Goal: Information Seeking & Learning: Check status

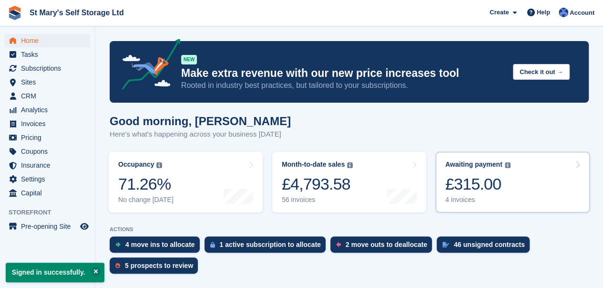
click at [473, 167] on div "Awaiting payment" at bounding box center [474, 164] width 57 height 8
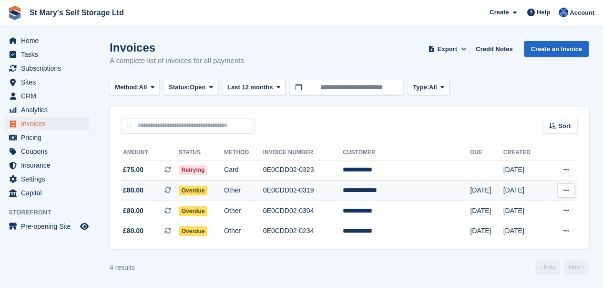
click at [328, 188] on td "0E0CDD02-0319" at bounding box center [303, 190] width 80 height 21
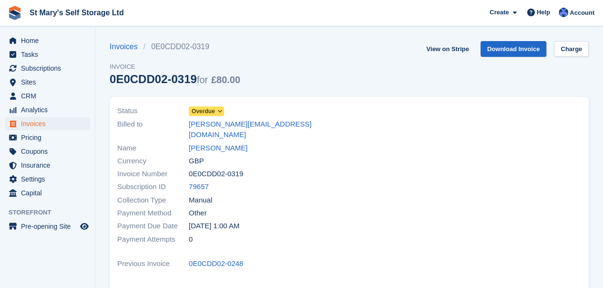
click at [218, 109] on icon at bounding box center [219, 111] width 5 height 6
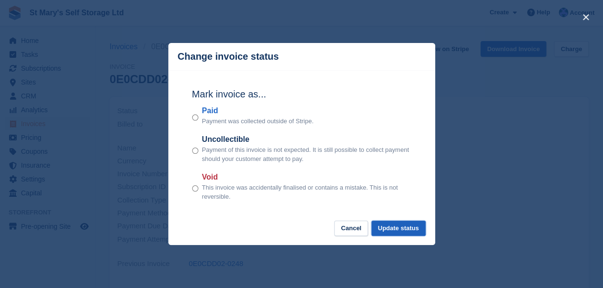
click at [399, 229] on button "Update status" at bounding box center [399, 228] width 54 height 16
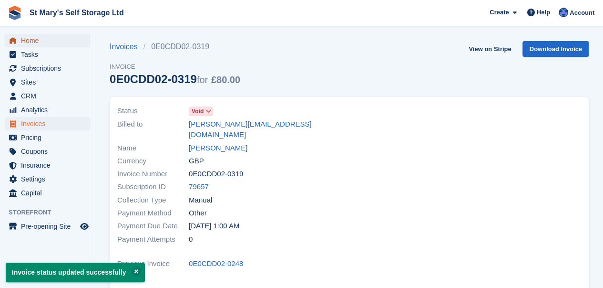
click at [33, 42] on span "Home" at bounding box center [49, 40] width 57 height 13
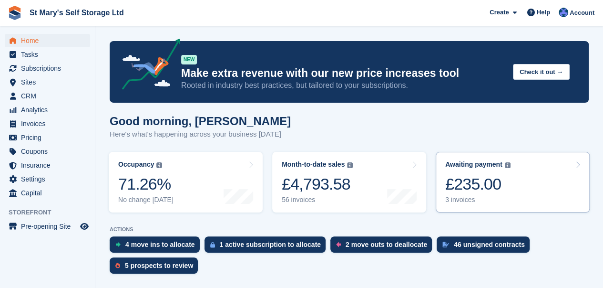
click at [484, 167] on div "Awaiting payment" at bounding box center [474, 164] width 57 height 8
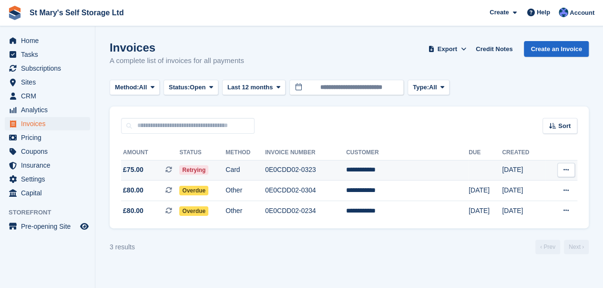
click at [391, 168] on td "**********" at bounding box center [407, 170] width 123 height 21
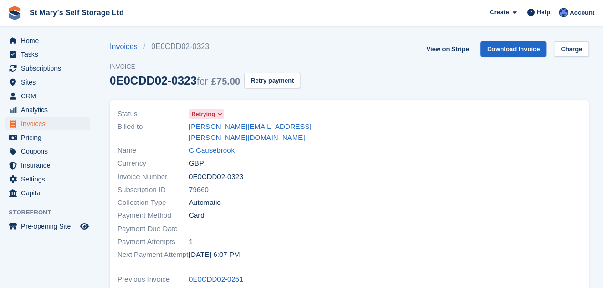
scroll to position [52, 0]
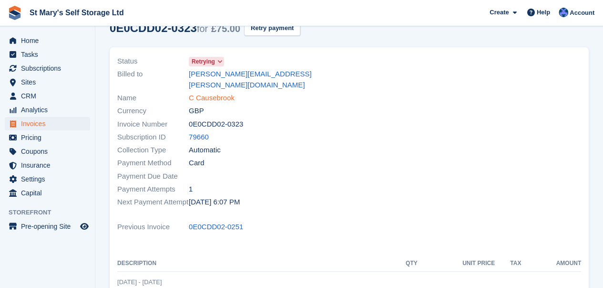
click at [225, 93] on link "C Causebrook" at bounding box center [212, 98] width 46 height 11
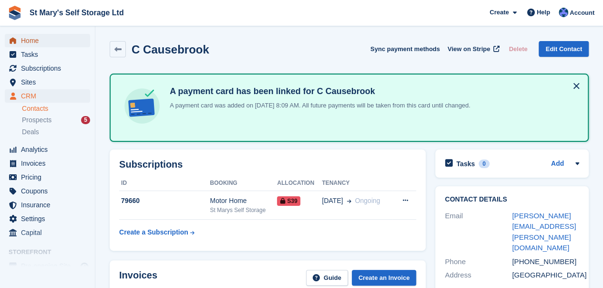
click at [39, 44] on span "Home" at bounding box center [49, 40] width 57 height 13
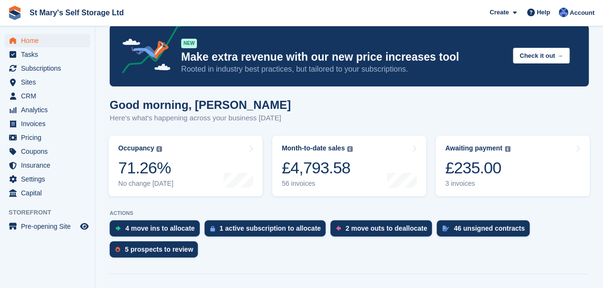
scroll to position [17, 0]
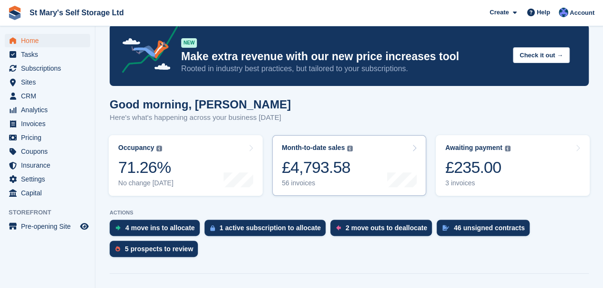
click at [336, 167] on div "£4,793.58" at bounding box center [317, 167] width 71 height 20
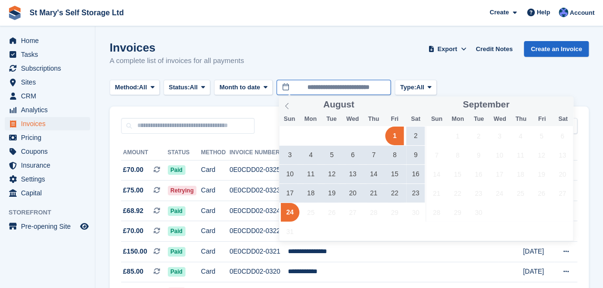
click at [355, 91] on input "**********" at bounding box center [334, 88] width 114 height 16
click at [286, 109] on span at bounding box center [287, 104] width 16 height 16
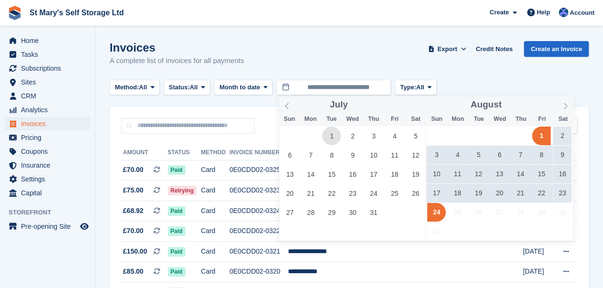
click at [329, 138] on span "1" at bounding box center [331, 135] width 19 height 19
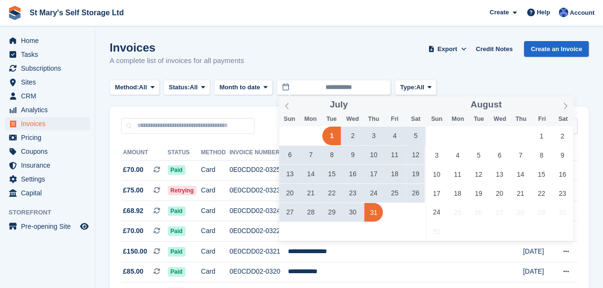
click at [373, 217] on span "31" at bounding box center [373, 212] width 19 height 19
type input "**********"
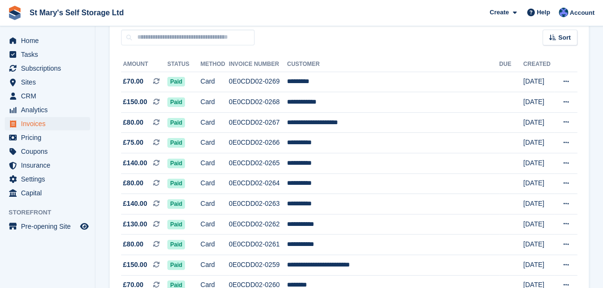
scroll to position [86, 0]
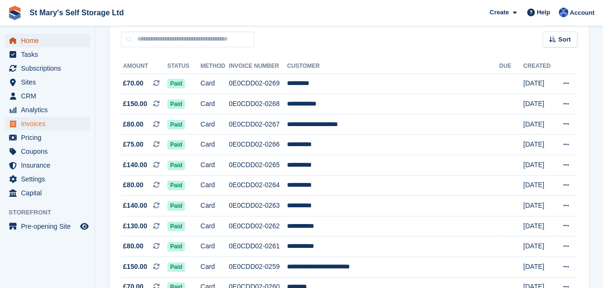
click at [31, 42] on span "Home" at bounding box center [49, 40] width 57 height 13
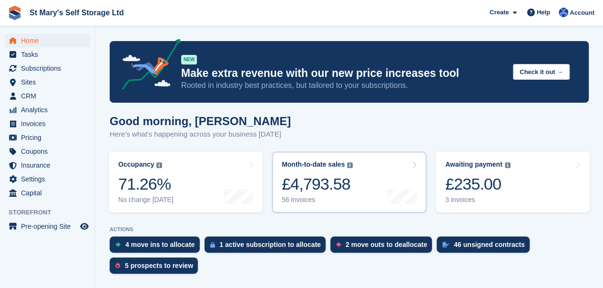
click at [327, 197] on div "56 invoices" at bounding box center [317, 200] width 71 height 8
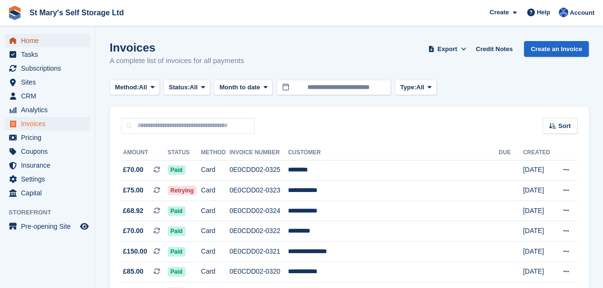
click at [28, 43] on span "Home" at bounding box center [49, 40] width 57 height 13
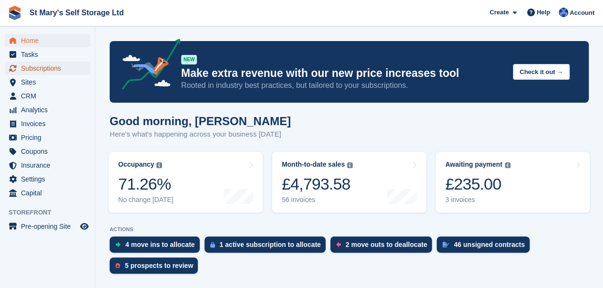
click at [40, 67] on span "Subscriptions" at bounding box center [49, 68] width 57 height 13
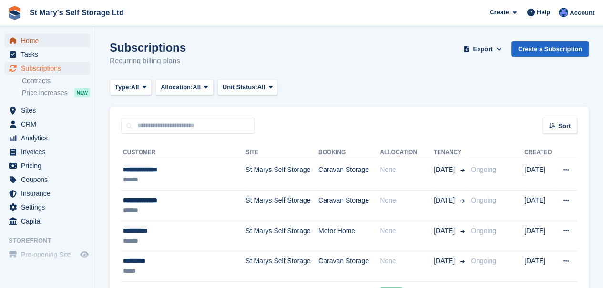
click at [26, 41] on span "Home" at bounding box center [49, 40] width 57 height 13
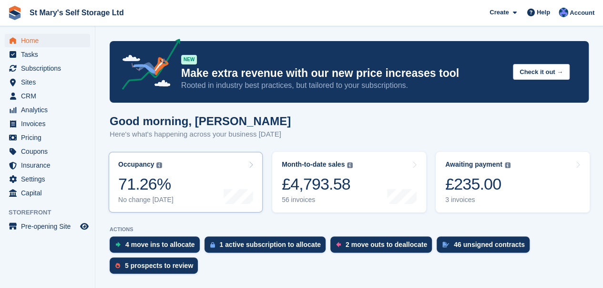
click at [169, 187] on link "Occupancy The percentage of all currently allocated units in terms of area. Inc…" at bounding box center [186, 182] width 154 height 61
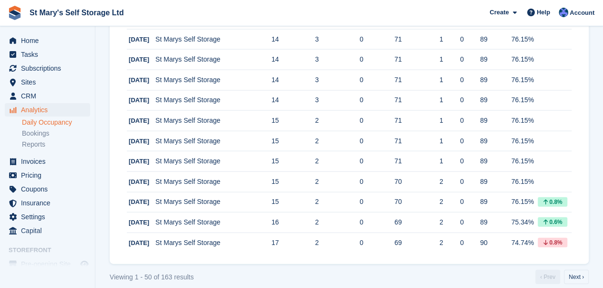
scroll to position [980, 0]
